Goal: Find specific page/section: Find specific page/section

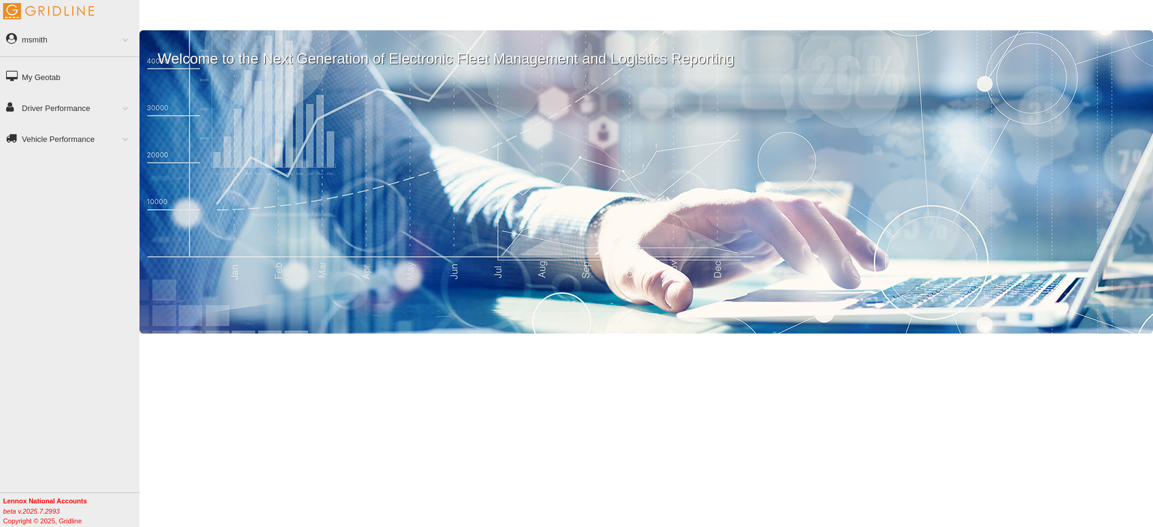
click at [79, 133] on link "Vehicle Performance" at bounding box center [69, 138] width 139 height 27
click at [71, 137] on link "Vehicle Performance" at bounding box center [69, 138] width 139 height 27
click at [71, 133] on link "Vehicle Performance" at bounding box center [69, 138] width 139 height 27
click at [71, 139] on link "Vehicle Performance" at bounding box center [69, 138] width 139 height 27
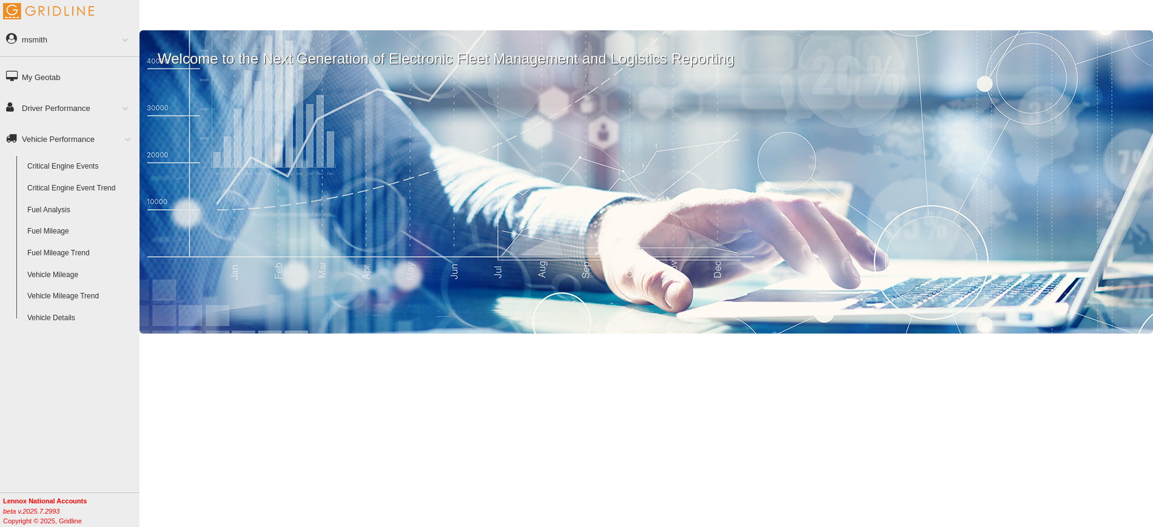
click at [67, 384] on div "msmith Feedback/Support Privacy Policy Log Out My Geotab Driver Performance Dri…" at bounding box center [69, 263] width 139 height 527
click at [71, 107] on link "Driver Performance" at bounding box center [69, 107] width 139 height 27
click at [62, 135] on link "Driver Scorecard" at bounding box center [81, 136] width 118 height 22
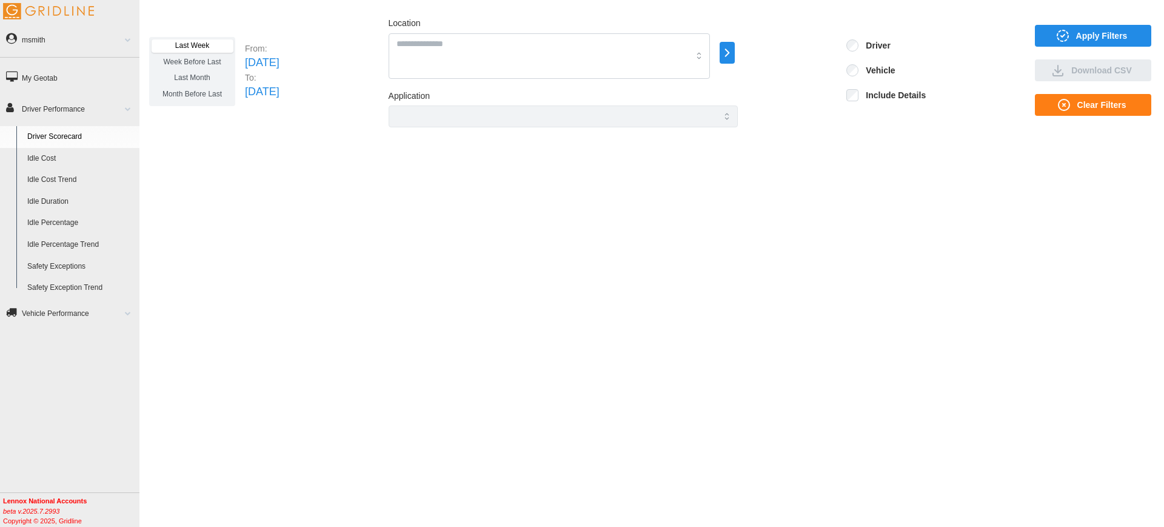
click at [1060, 30] on icon "button" at bounding box center [1063, 36] width 15 height 15
click at [1095, 39] on span "Apply Filters" at bounding box center [1103, 35] width 52 height 21
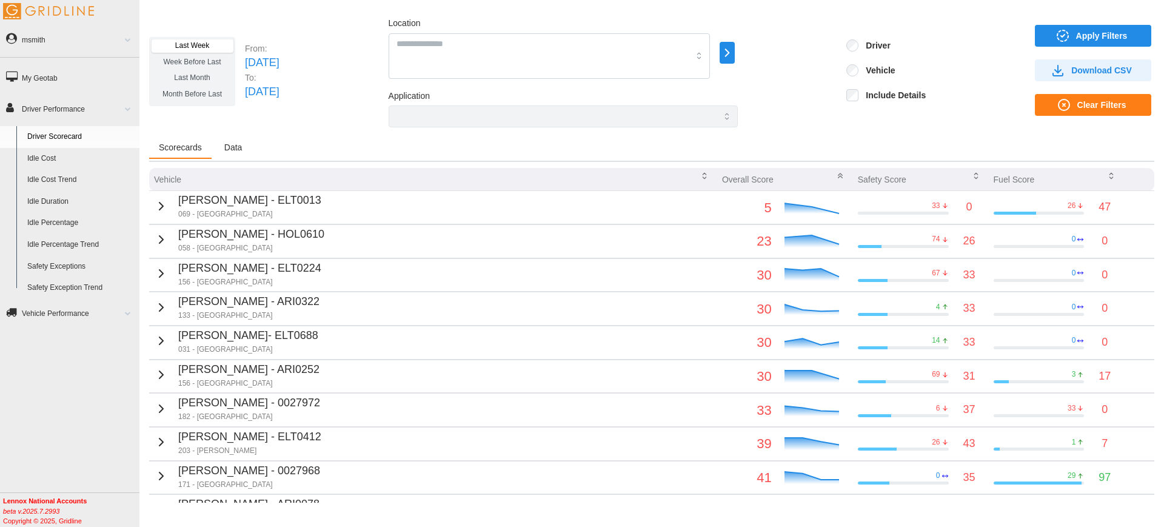
click at [870, 96] on label "Include Details" at bounding box center [892, 95] width 67 height 12
click at [1078, 25] on span "Apply Filters" at bounding box center [1103, 35] width 52 height 21
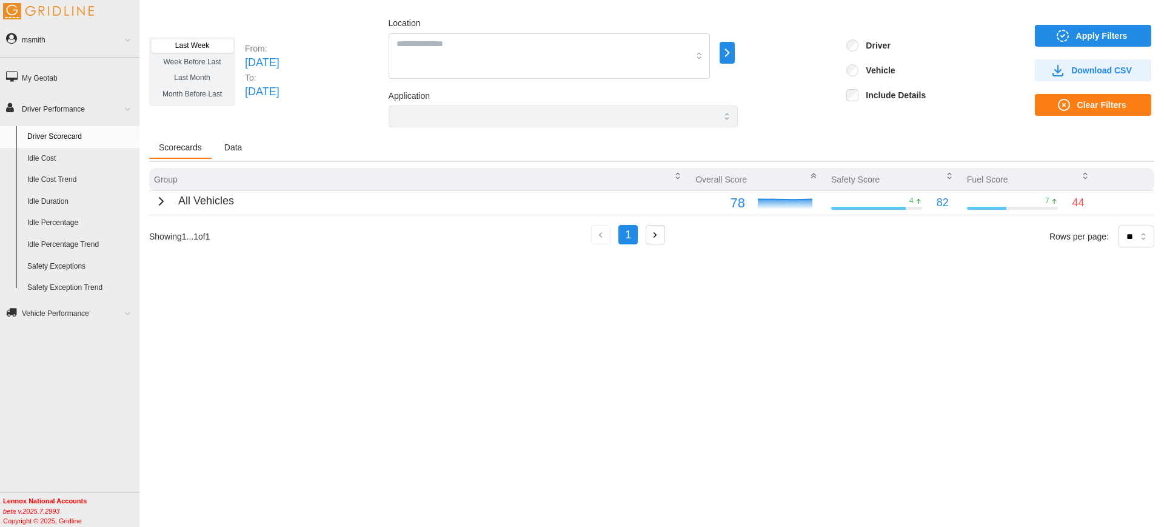
click at [879, 95] on label "Include Details" at bounding box center [892, 95] width 67 height 12
click at [1067, 31] on icon "button" at bounding box center [1063, 36] width 15 height 15
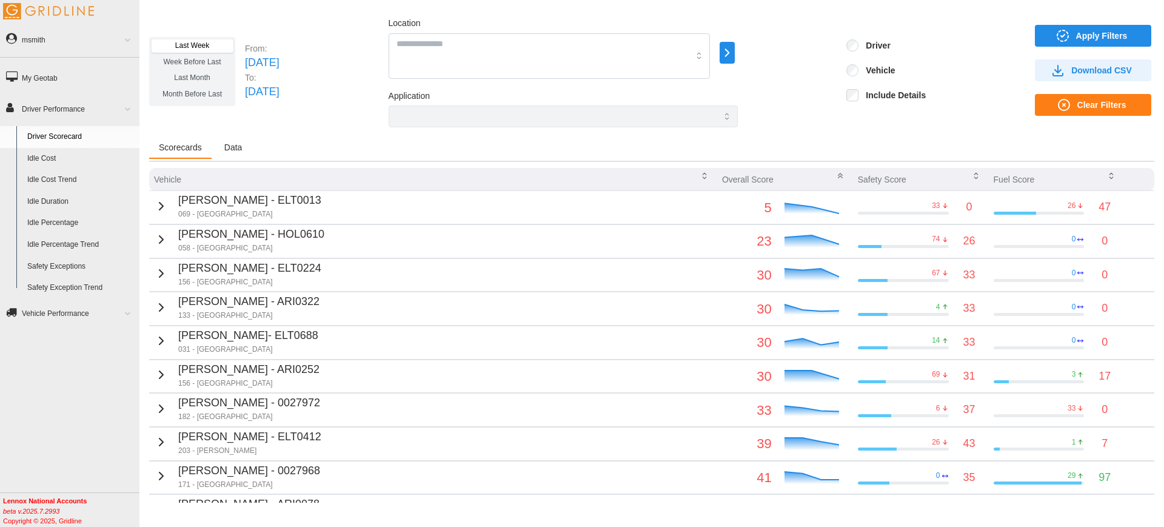
click at [246, 146] on button "Data" at bounding box center [234, 148] width 38 height 22
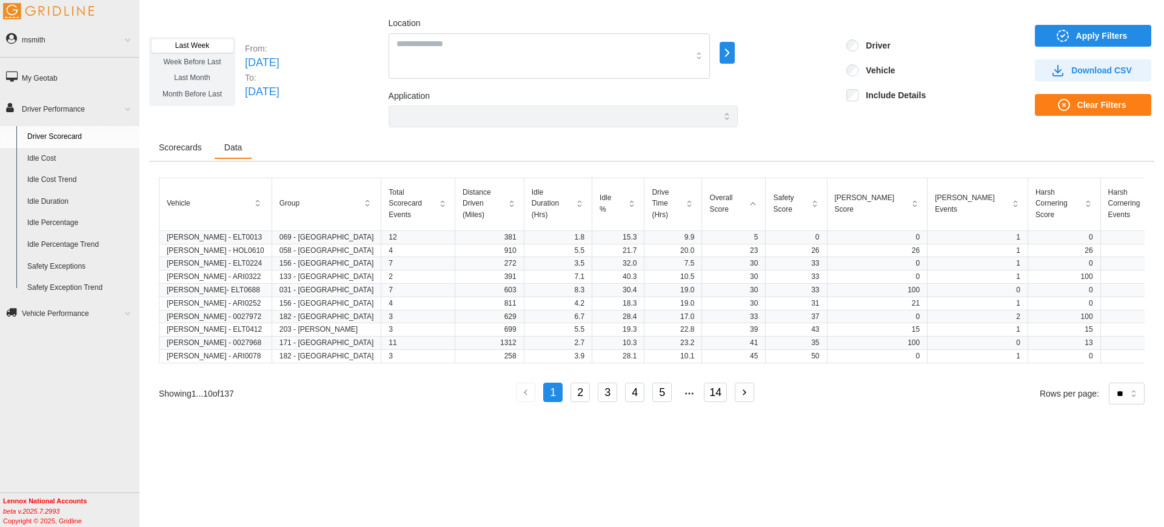
click at [178, 147] on span "Scorecards" at bounding box center [180, 147] width 43 height 8
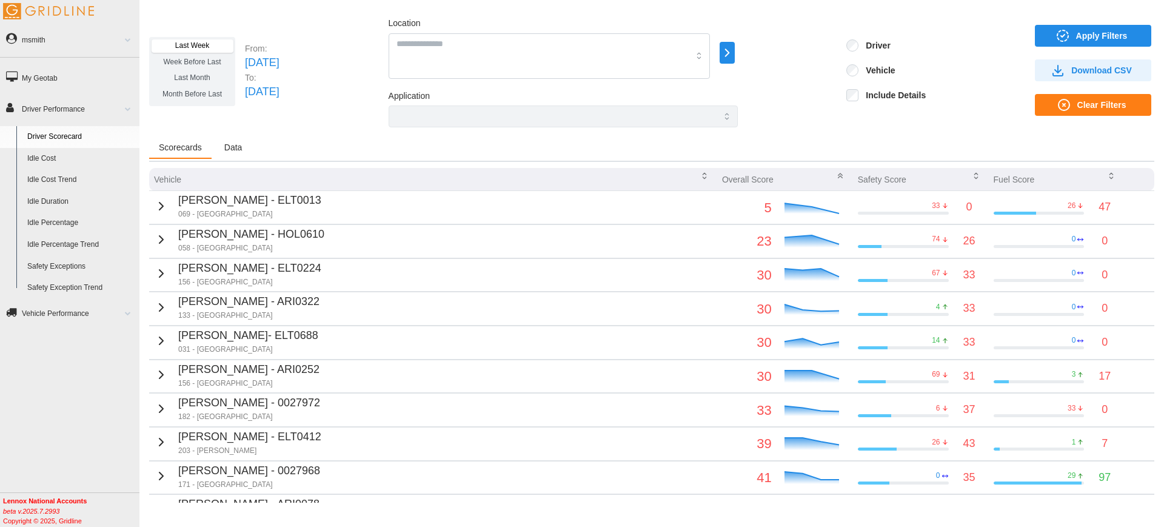
click at [243, 139] on button "Data" at bounding box center [234, 148] width 38 height 22
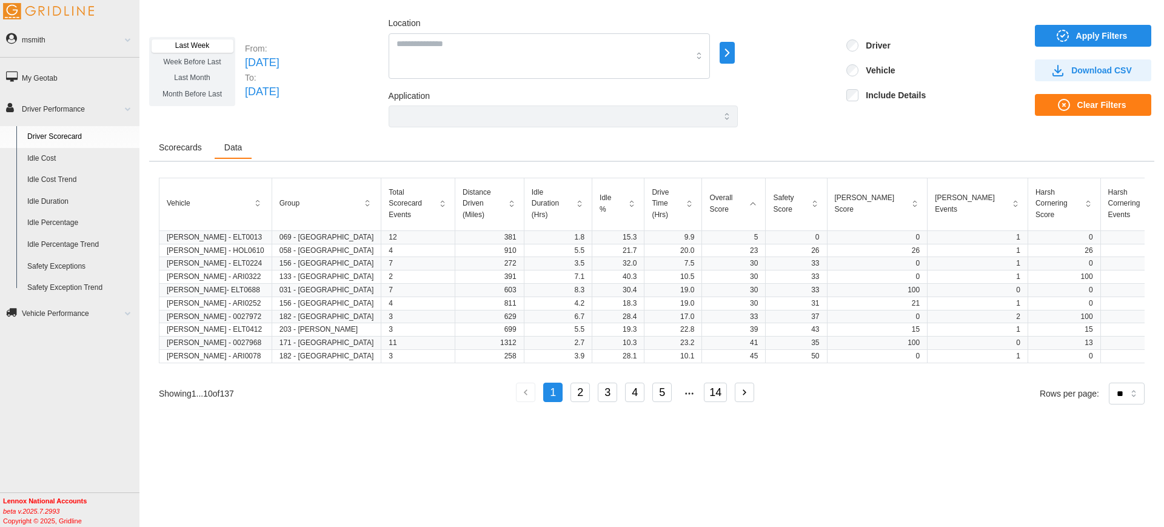
click at [178, 147] on span "Scorecards" at bounding box center [180, 147] width 43 height 8
